Goal: Task Accomplishment & Management: Use online tool/utility

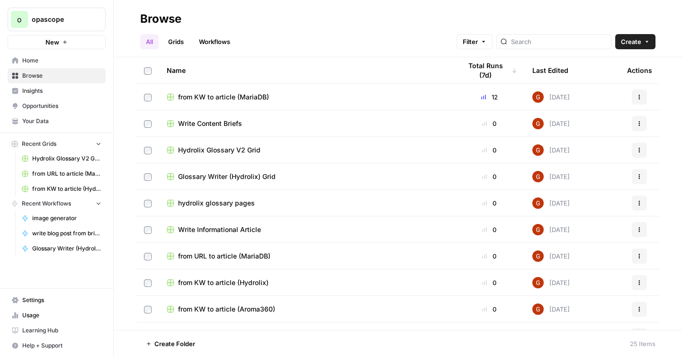
click at [222, 125] on span "Write Content Briefs" at bounding box center [210, 123] width 64 height 9
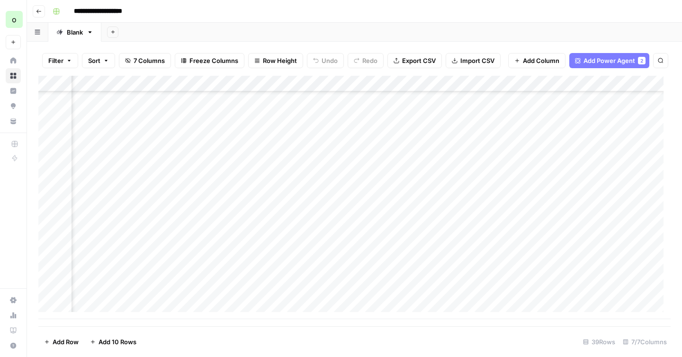
scroll to position [418, 294]
click at [40, 15] on button "Go back" at bounding box center [39, 11] width 12 height 12
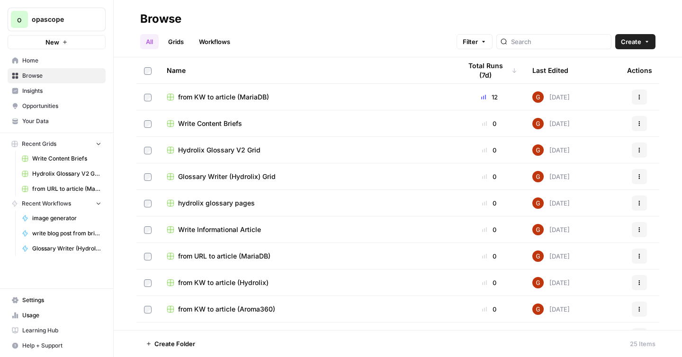
click at [177, 41] on link "Grids" at bounding box center [175, 41] width 27 height 15
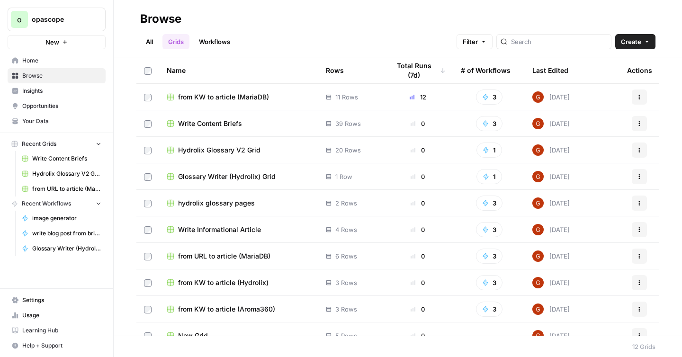
click at [220, 124] on span "Write Content Briefs" at bounding box center [210, 123] width 64 height 9
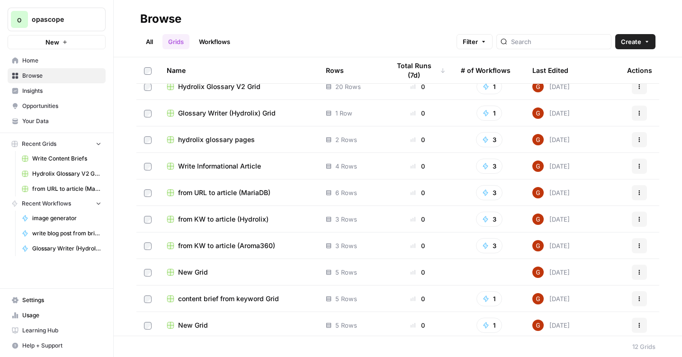
scroll to position [66, 0]
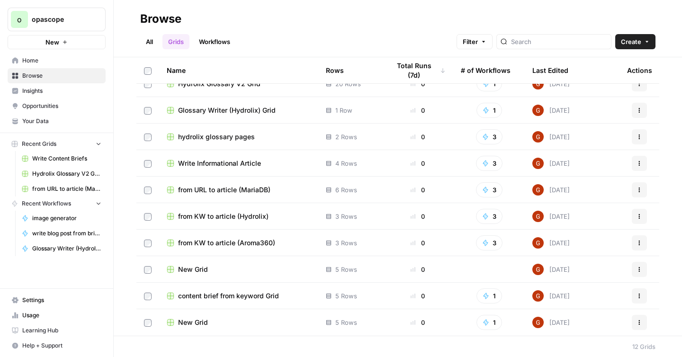
click at [260, 296] on span "content brief from keyword Grid" at bounding box center [228, 295] width 101 height 9
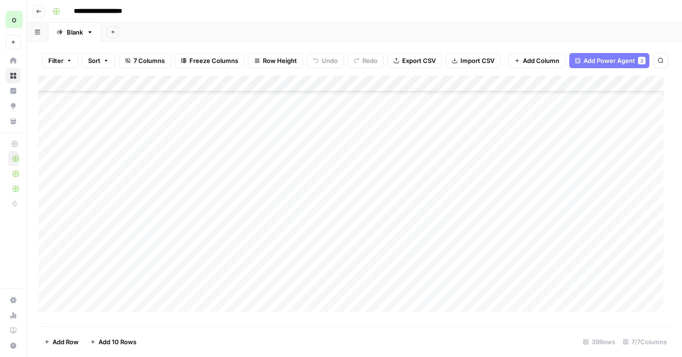
scroll to position [423, 0]
click at [615, 91] on div "Add Column" at bounding box center [354, 197] width 632 height 243
click at [294, 84] on div "Add Column" at bounding box center [354, 132] width 632 height 112
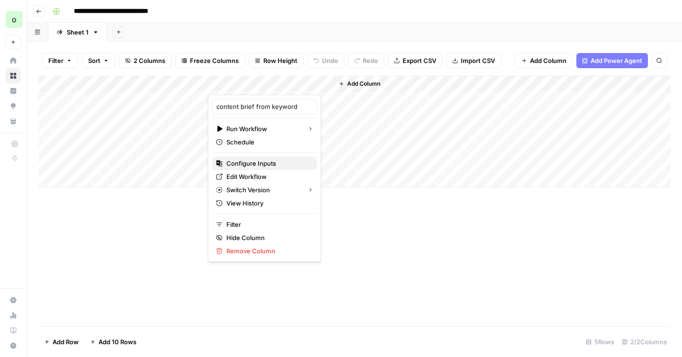
click at [254, 162] on span "Configure Inputs" at bounding box center [267, 163] width 83 height 9
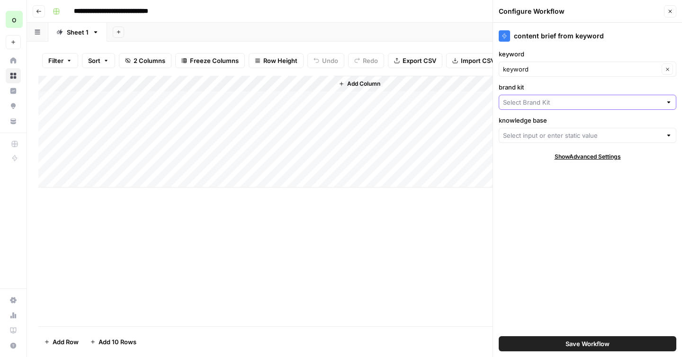
click at [529, 103] on input "brand kit" at bounding box center [582, 102] width 159 height 9
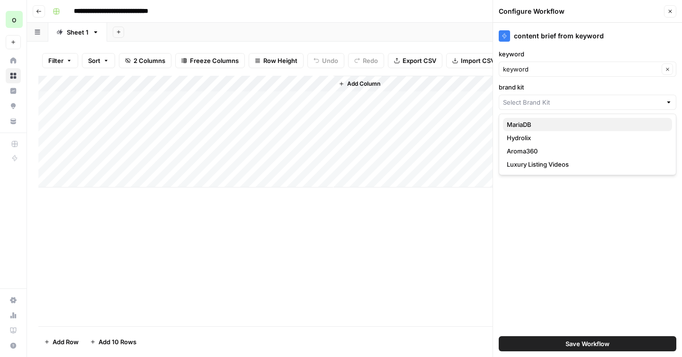
click at [525, 120] on span "MariaDB" at bounding box center [586, 124] width 158 height 9
type input "MariaDB"
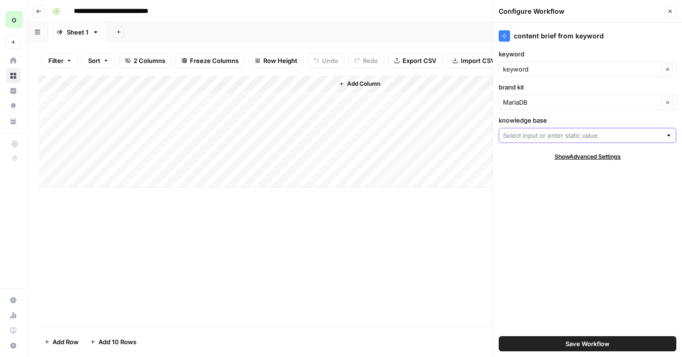
click at [522, 134] on input "knowledge base" at bounding box center [582, 135] width 159 height 9
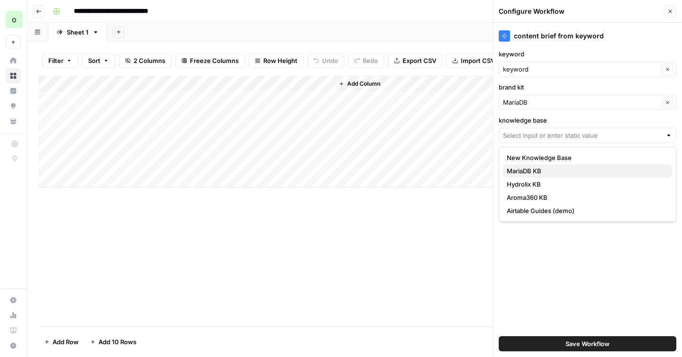
click at [520, 172] on span "MariaDB KB" at bounding box center [586, 170] width 158 height 9
type input "MariaDB KB"
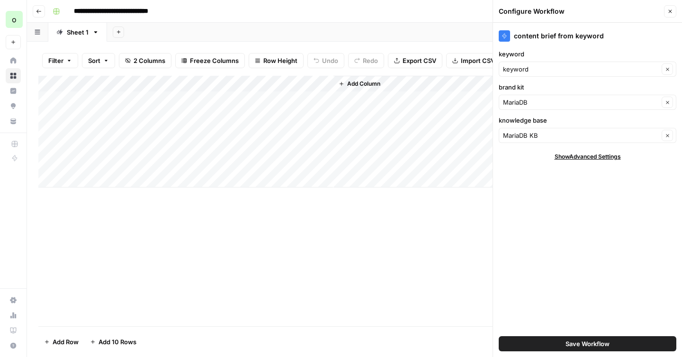
click at [151, 97] on div "Add Column" at bounding box center [354, 132] width 632 height 112
click at [538, 332] on div "Save Workflow" at bounding box center [588, 344] width 178 height 27
click at [537, 341] on button "Save Workflow" at bounding box center [588, 343] width 178 height 15
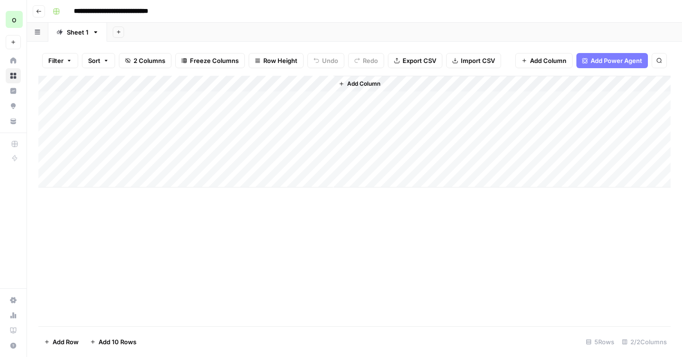
click at [167, 100] on div "Add Column" at bounding box center [354, 132] width 632 height 112
type textarea "**********"
click at [271, 99] on div "Add Column" at bounding box center [354, 132] width 632 height 112
click at [578, 99] on div "Add Column" at bounding box center [354, 132] width 632 height 112
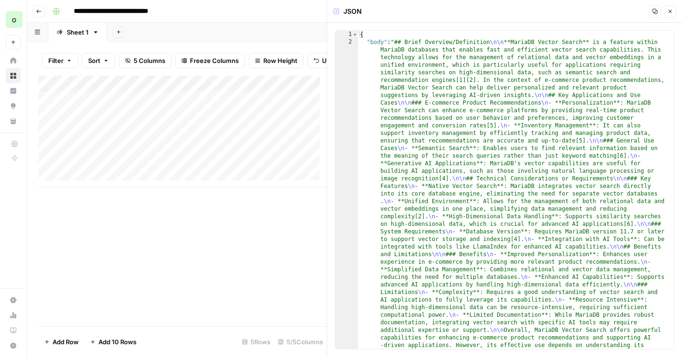
click at [654, 14] on button "Copy" at bounding box center [655, 11] width 12 height 12
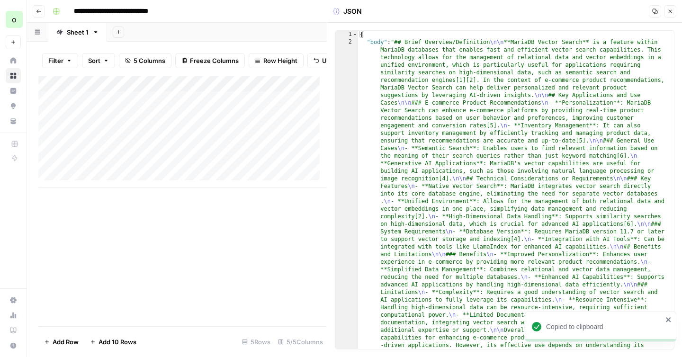
click at [39, 13] on icon "button" at bounding box center [39, 12] width 6 height 6
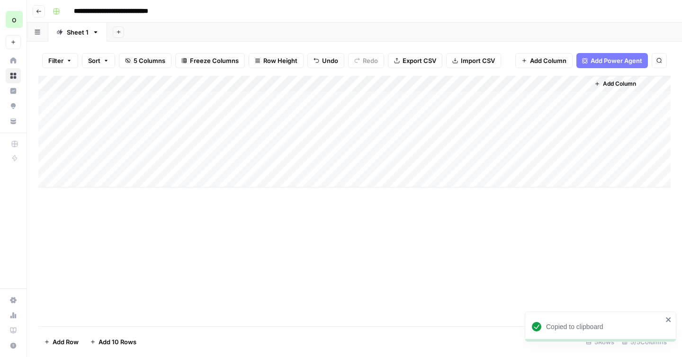
click at [39, 13] on icon "button" at bounding box center [39, 12] width 6 height 6
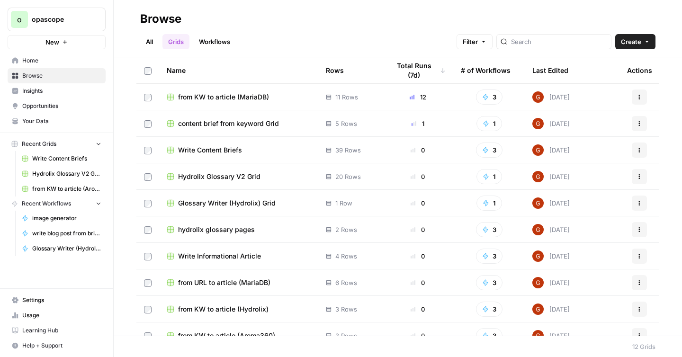
click at [201, 44] on link "Workflows" at bounding box center [214, 41] width 43 height 15
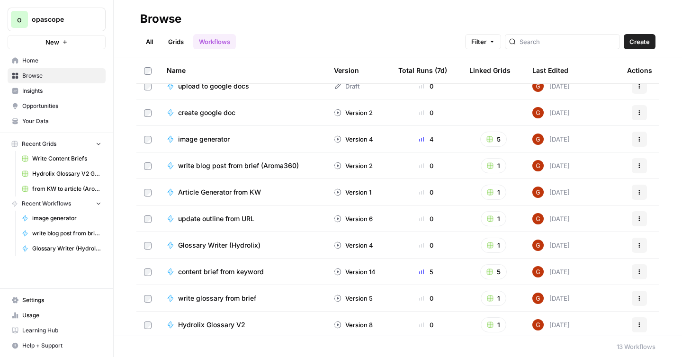
scroll to position [93, 0]
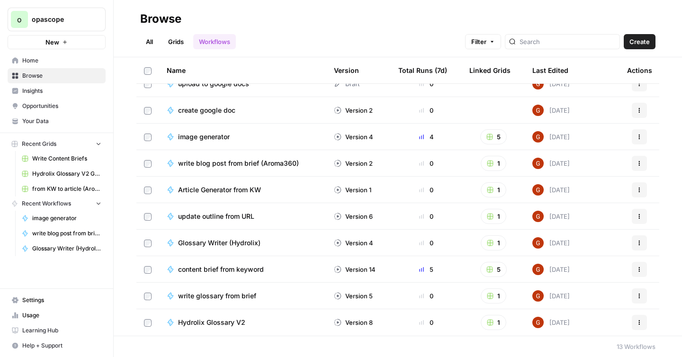
click at [235, 269] on span "content brief from keyword" at bounding box center [221, 269] width 86 height 9
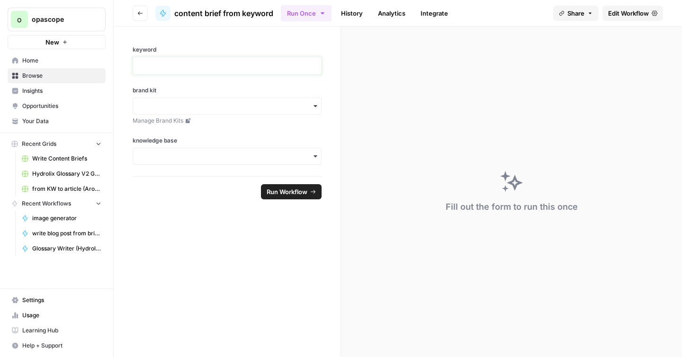
click at [267, 69] on p at bounding box center [227, 65] width 177 height 9
click at [233, 110] on div "button" at bounding box center [227, 106] width 189 height 17
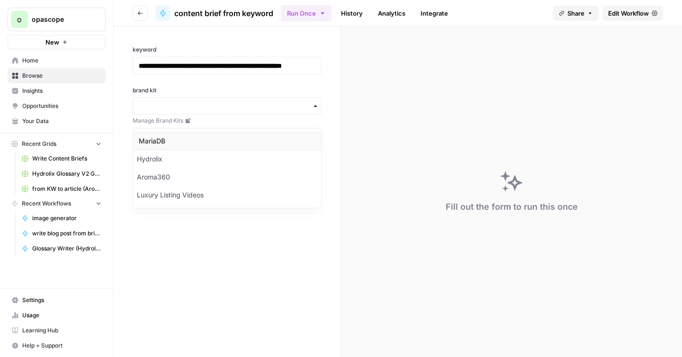
click at [208, 143] on div "MariaDB" at bounding box center [227, 141] width 188 height 18
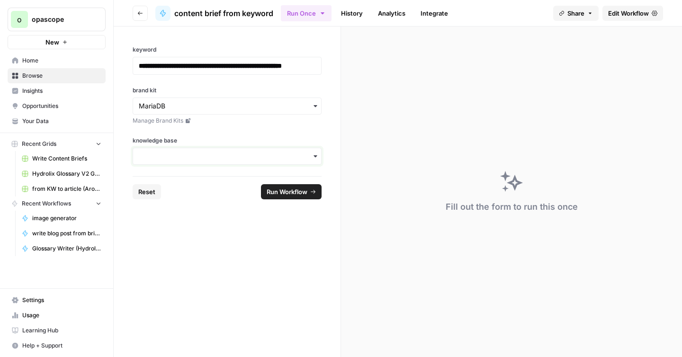
click at [209, 161] on input "knowledge base" at bounding box center [227, 156] width 177 height 9
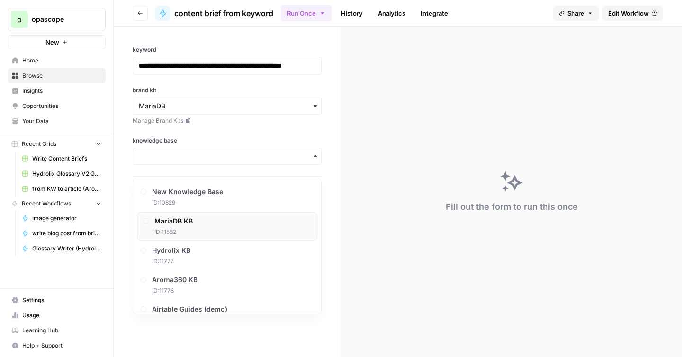
click at [184, 224] on span "MariaDB KB" at bounding box center [173, 220] width 38 height 9
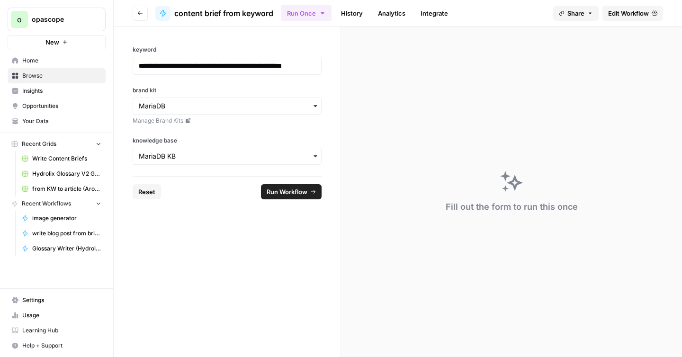
click at [286, 197] on span "Run Workflow" at bounding box center [287, 191] width 41 height 9
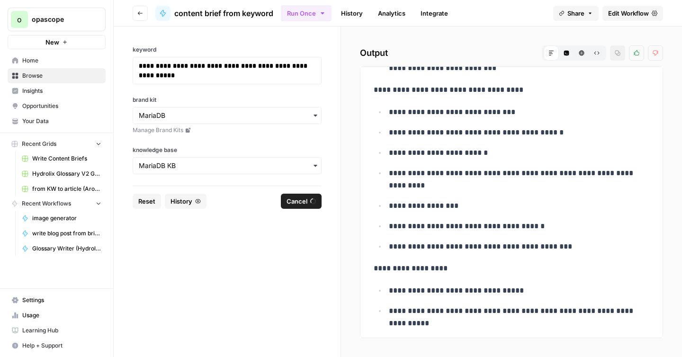
scroll to position [6875, 0]
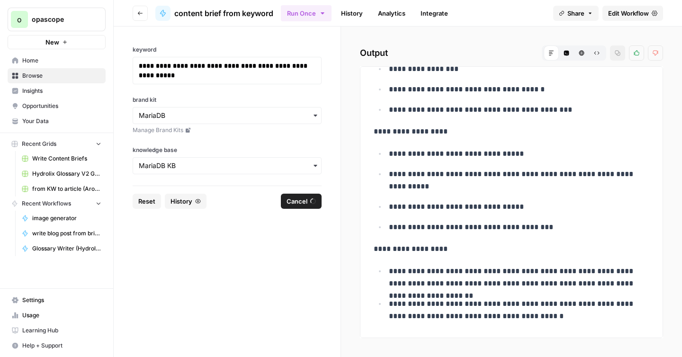
click at [548, 108] on p "**********" at bounding box center [515, 110] width 253 height 12
drag, startPoint x: 564, startPoint y: 316, endPoint x: 526, endPoint y: 224, distance: 99.4
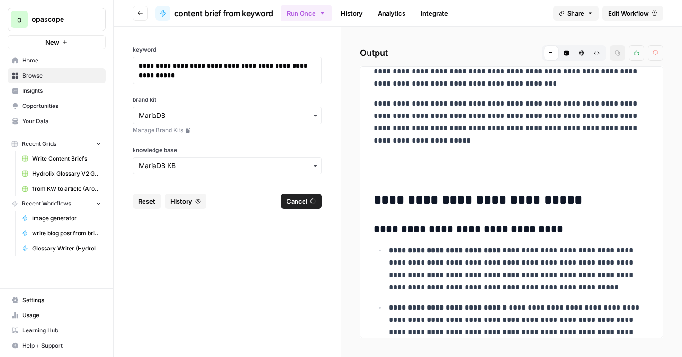
scroll to position [0, 0]
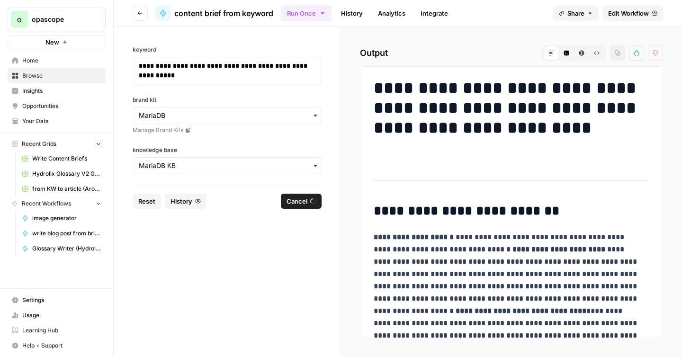
click at [377, 87] on h1 "**********" at bounding box center [508, 118] width 269 height 80
copy div "**********"
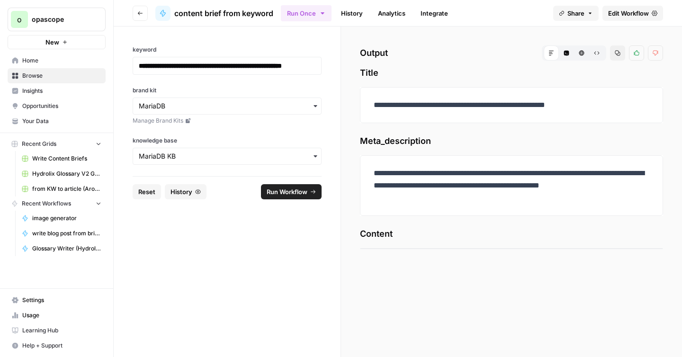
click at [374, 258] on div "**********" at bounding box center [511, 192] width 341 height 331
